Goal: Task Accomplishment & Management: Complete application form

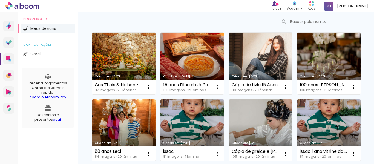
scroll to position [5, 0]
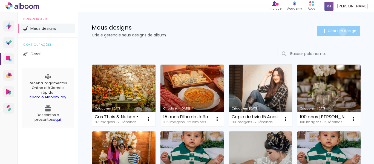
click at [337, 32] on span "Criar um design" at bounding box center [341, 31] width 28 height 4
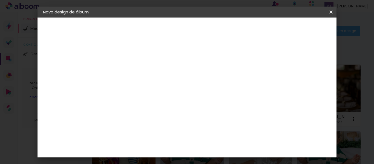
click at [0, 0] on paper-input-container "Título do álbum" at bounding box center [0, 0] width 0 height 0
type input "teste"
type paper-input "teste"
click at [188, 31] on paper-button "Avançar" at bounding box center [175, 28] width 27 height 9
click at [174, 104] on input at bounding box center [146, 104] width 55 height 7
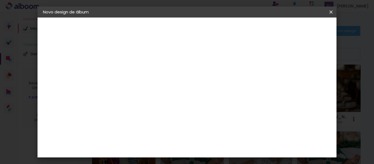
type input "lui"
type paper-input "lui"
click at [168, 127] on paper-item "[PERSON_NAME]" at bounding box center [142, 124] width 51 height 12
click at [0, 0] on slot "Avançar" at bounding box center [0, 0] width 0 height 0
click at [160, 92] on iron-icon at bounding box center [157, 95] width 7 height 7
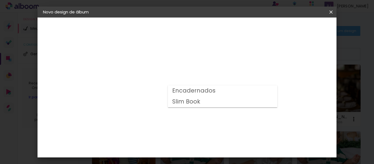
click at [269, 91] on paper-item "Encadernados" at bounding box center [222, 90] width 109 height 11
type input "Encadernados"
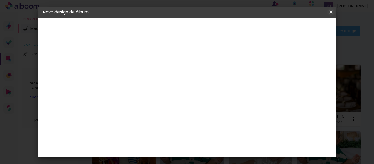
click at [0, 0] on iron-icon at bounding box center [0, 0] width 0 height 0
